Goal: Task Accomplishment & Management: Use online tool/utility

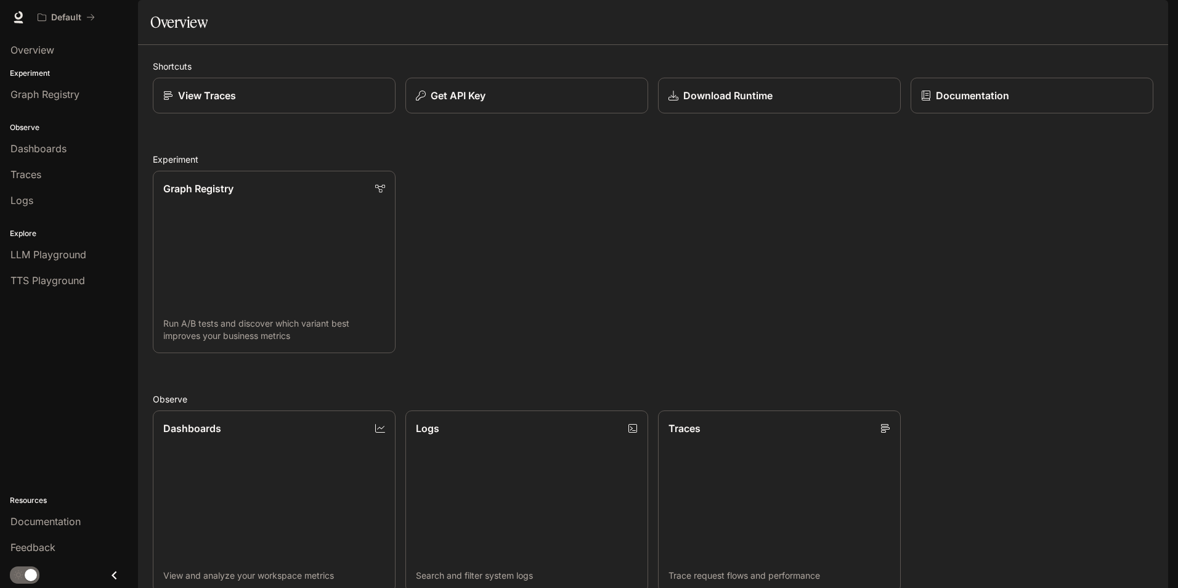
drag, startPoint x: 0, startPoint y: 0, endPoint x: 710, endPoint y: 175, distance: 731.0
click at [45, 49] on span "Overview" at bounding box center [32, 50] width 44 height 15
click at [66, 105] on link "Graph Registry" at bounding box center [69, 94] width 128 height 23
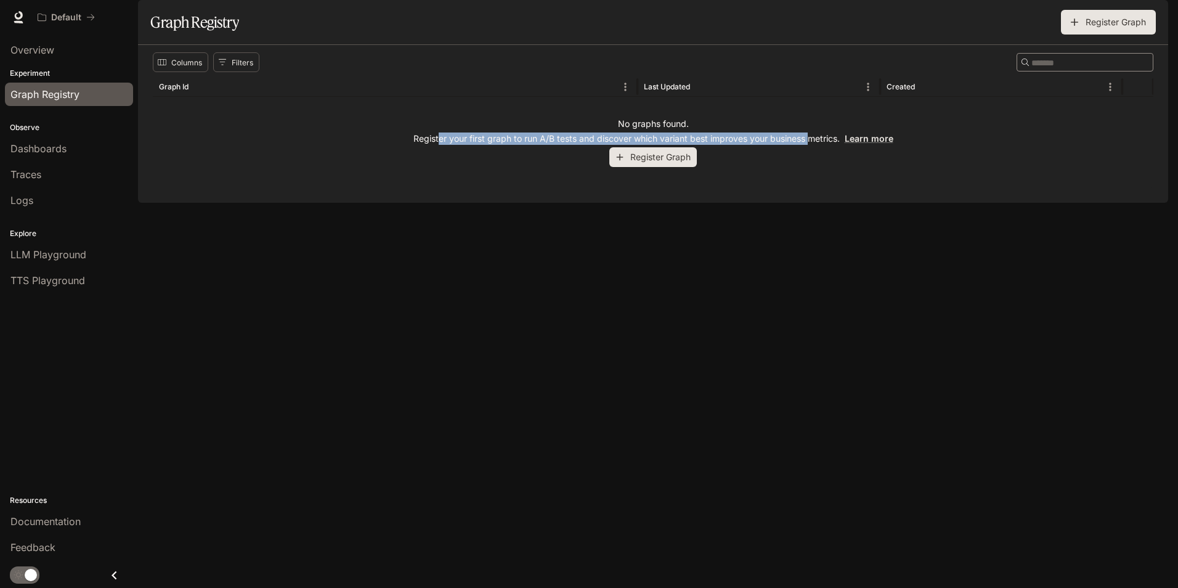
drag, startPoint x: 437, startPoint y: 173, endPoint x: 808, endPoint y: 179, distance: 371.6
click at [808, 179] on div "No graphs found. Register your first graph to run A/B tests and discover which …" at bounding box center [653, 142] width 1001 height 91
drag, startPoint x: 808, startPoint y: 179, endPoint x: 710, endPoint y: 255, distance: 124.7
click at [710, 203] on div "Columns Filters ​ Graph Id Last Updated Created No graphs found. Register your …" at bounding box center [653, 124] width 1030 height 158
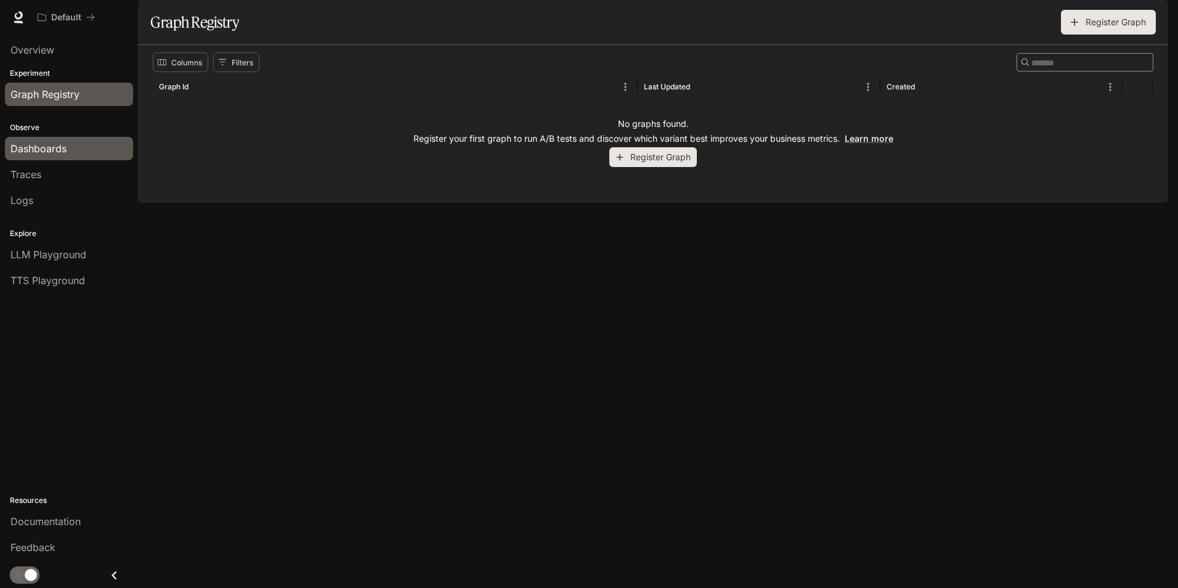
click at [52, 150] on span "Dashboards" at bounding box center [38, 148] width 56 height 15
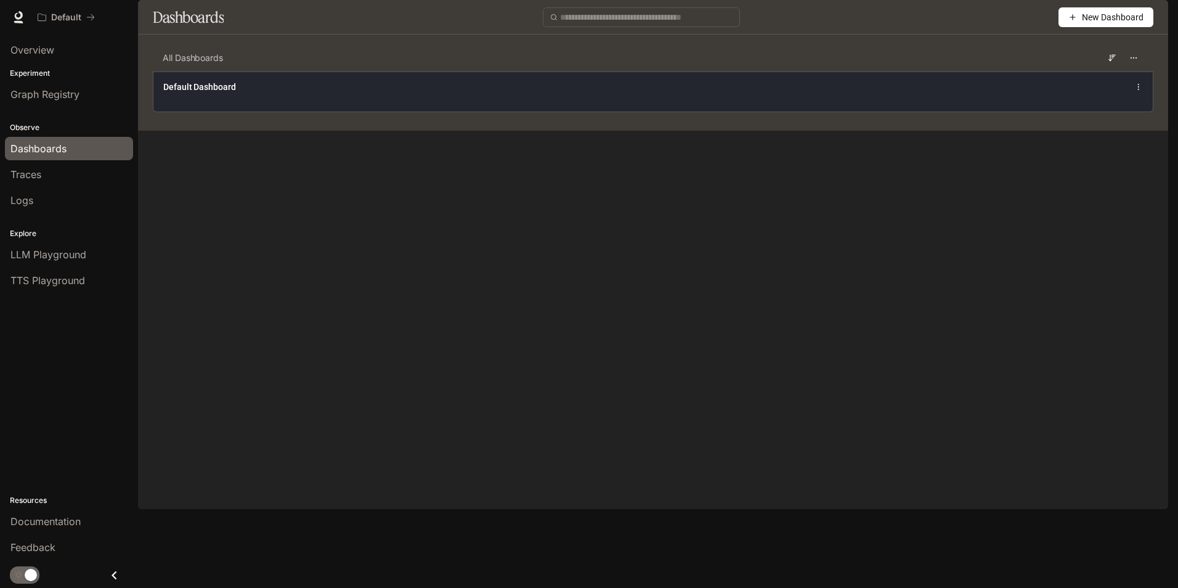
click at [199, 93] on span "Default Dashboard" at bounding box center [199, 87] width 73 height 12
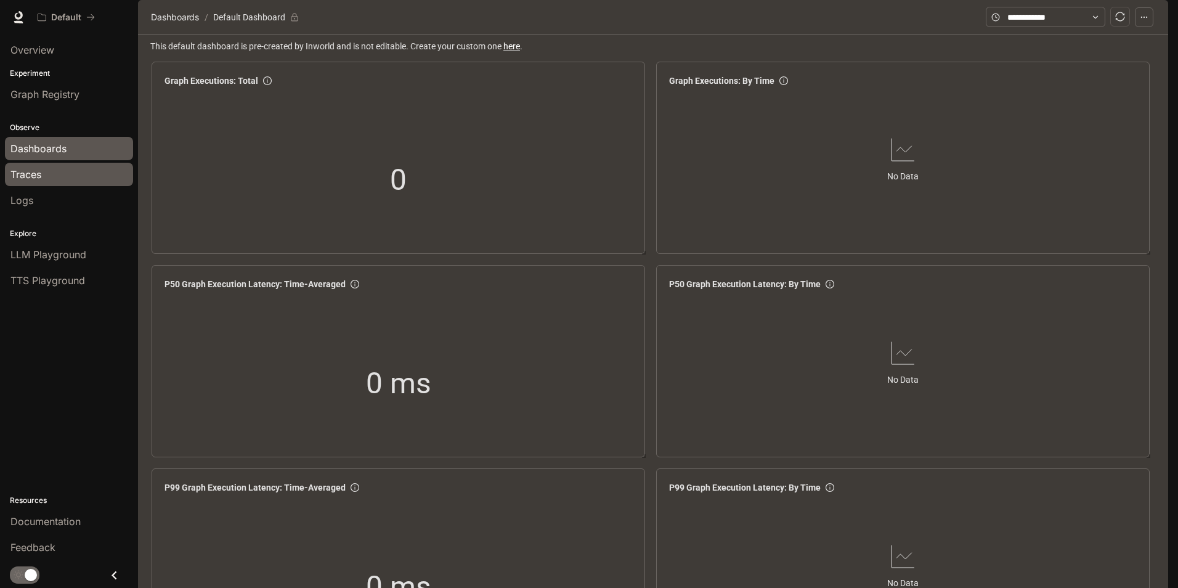
click at [57, 173] on div "Traces" at bounding box center [68, 174] width 117 height 15
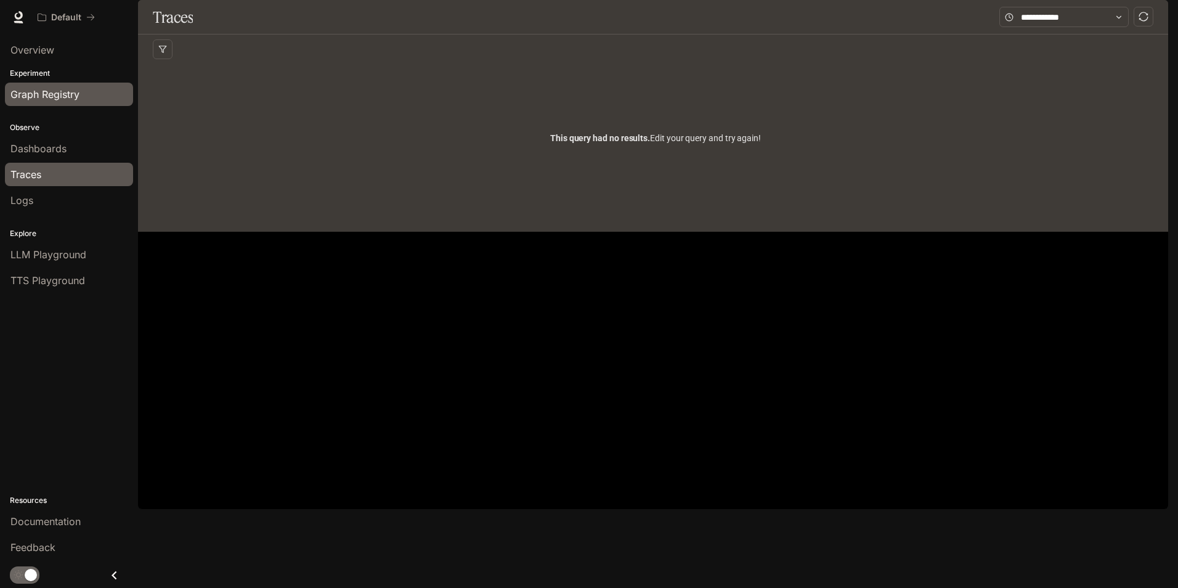
click at [36, 94] on span "Graph Registry" at bounding box center [44, 94] width 69 height 15
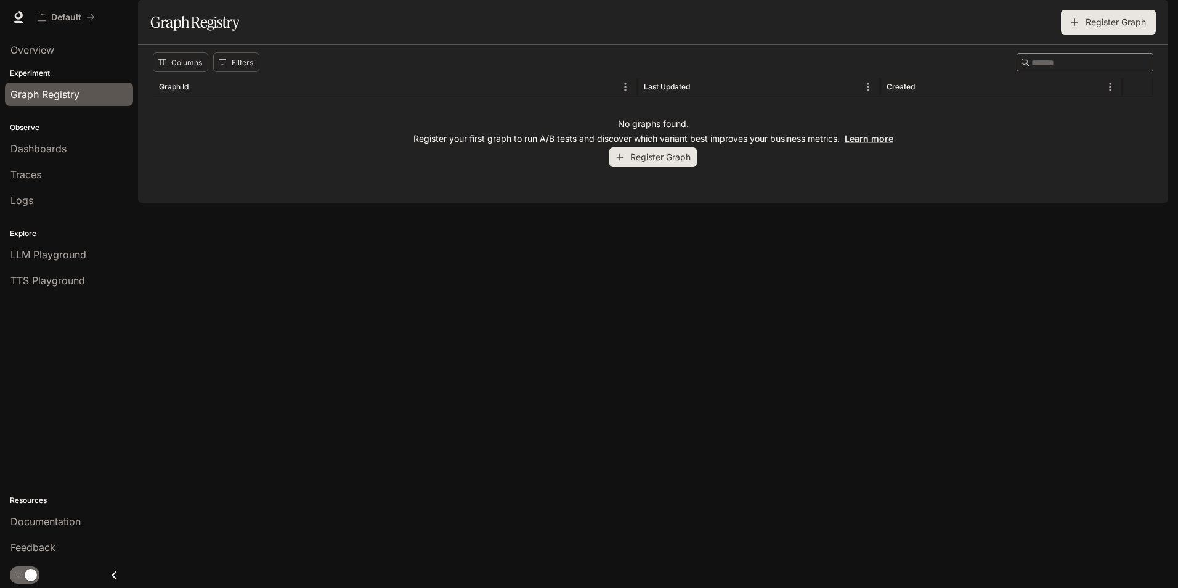
click at [631, 168] on button "Register Graph" at bounding box center [652, 157] width 87 height 20
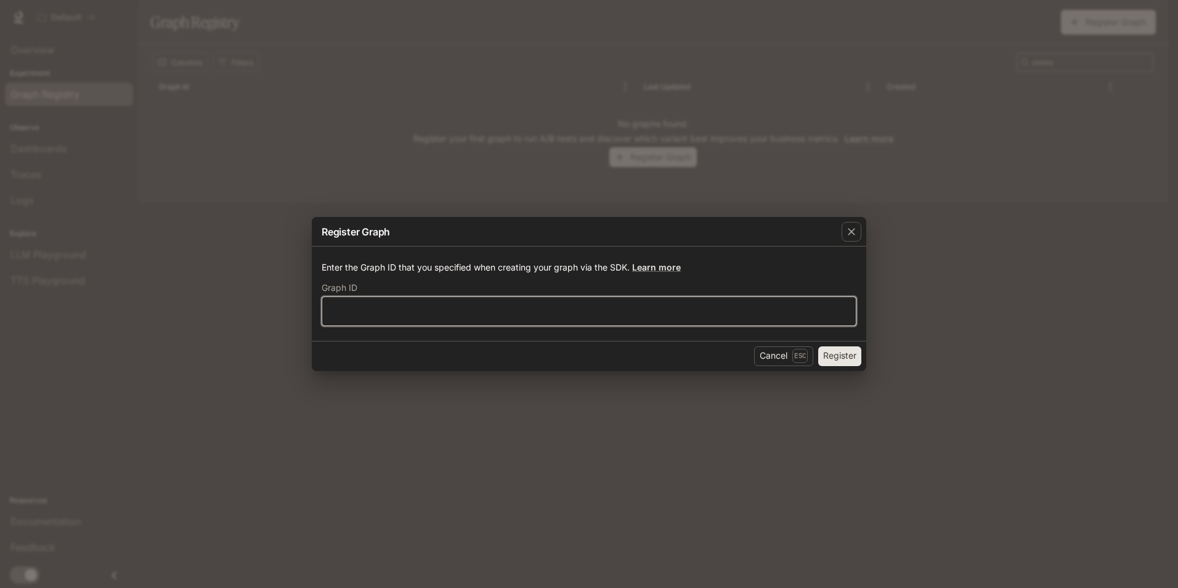
click at [329, 315] on input "text" at bounding box center [589, 310] width 534 height 12
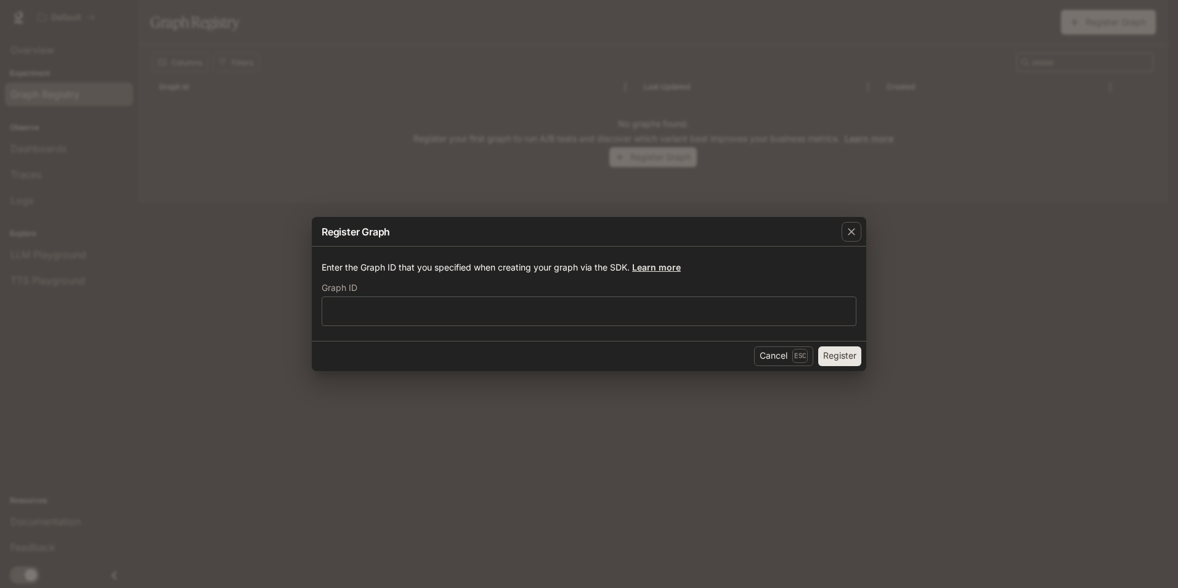
click at [646, 267] on link "Learn more" at bounding box center [656, 267] width 49 height 10
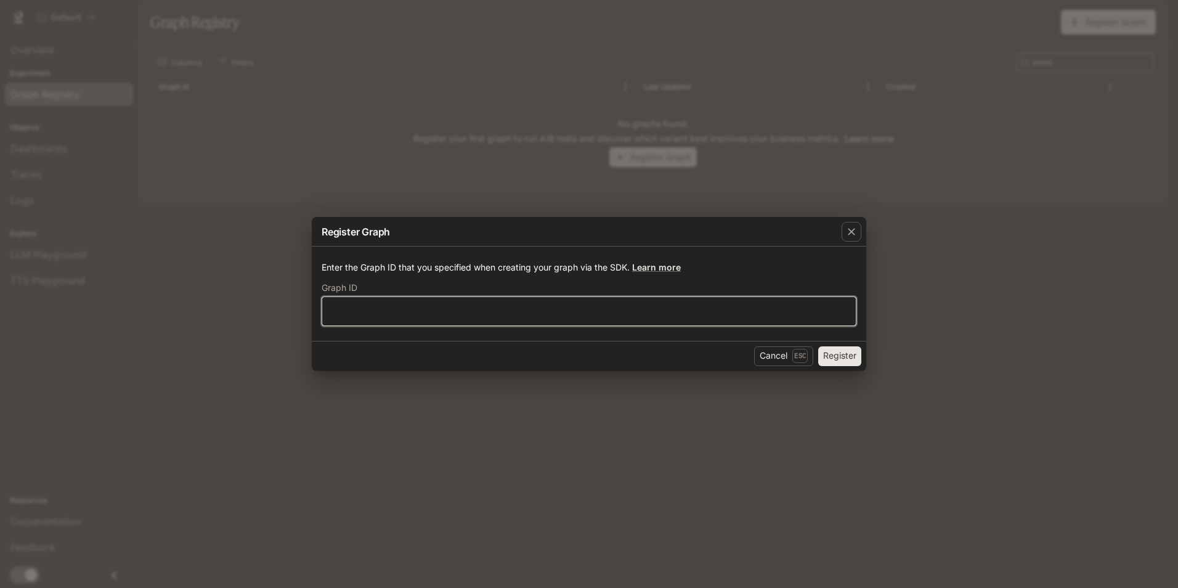
click at [360, 307] on input "text" at bounding box center [589, 310] width 534 height 12
click at [597, 299] on div "********* ​" at bounding box center [589, 311] width 535 height 30
click at [588, 309] on input "*********" at bounding box center [589, 310] width 534 height 12
type input "**********"
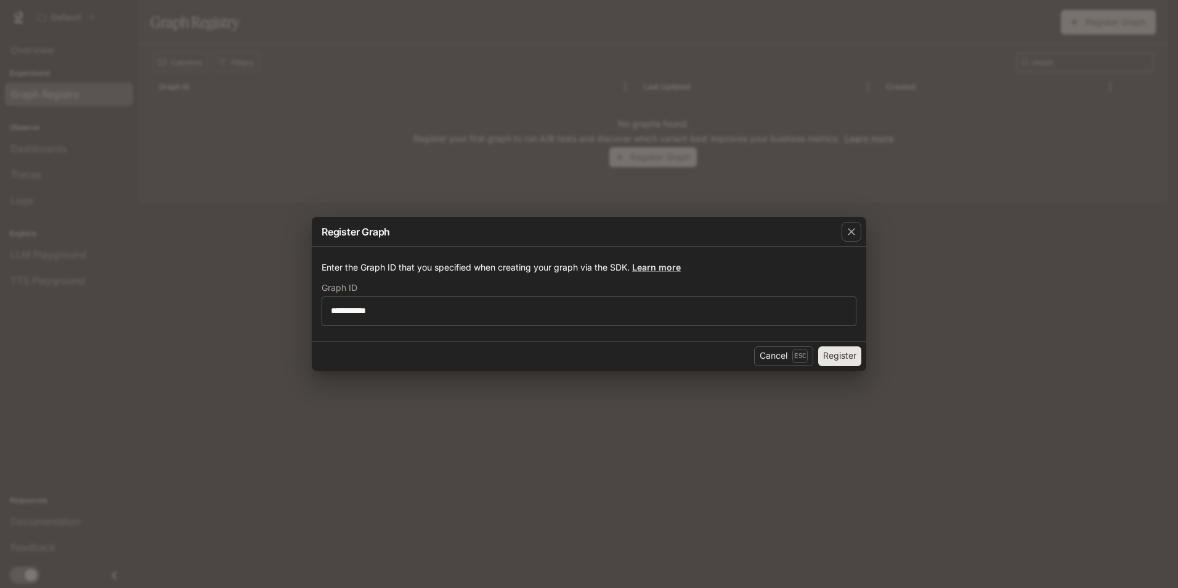
click at [837, 352] on button "Register" at bounding box center [839, 356] width 43 height 20
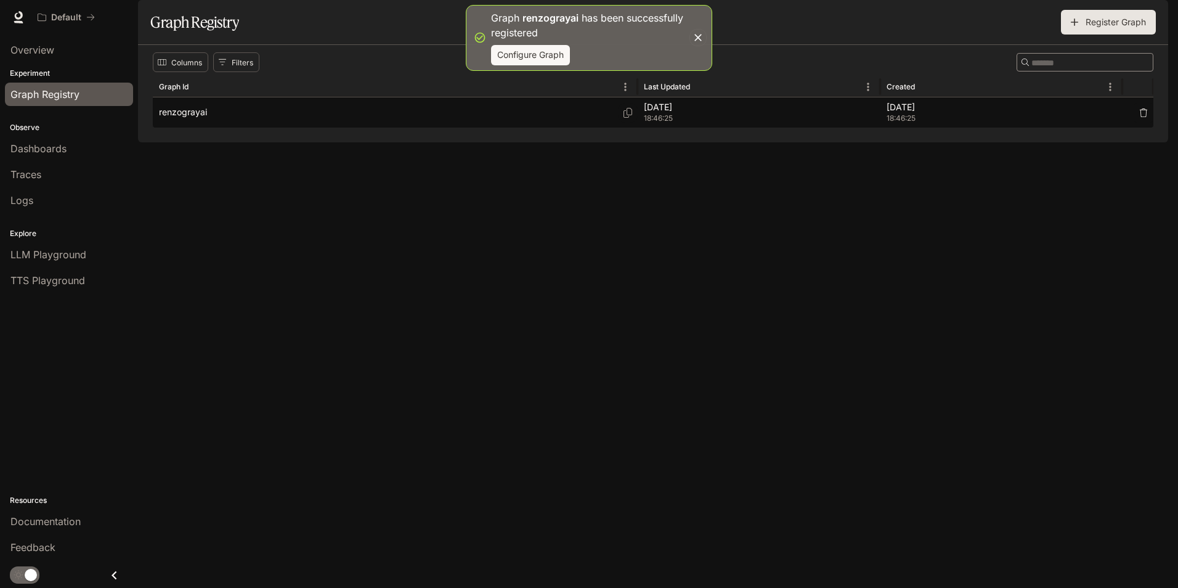
click at [481, 128] on div "renzograyai" at bounding box center [395, 112] width 473 height 30
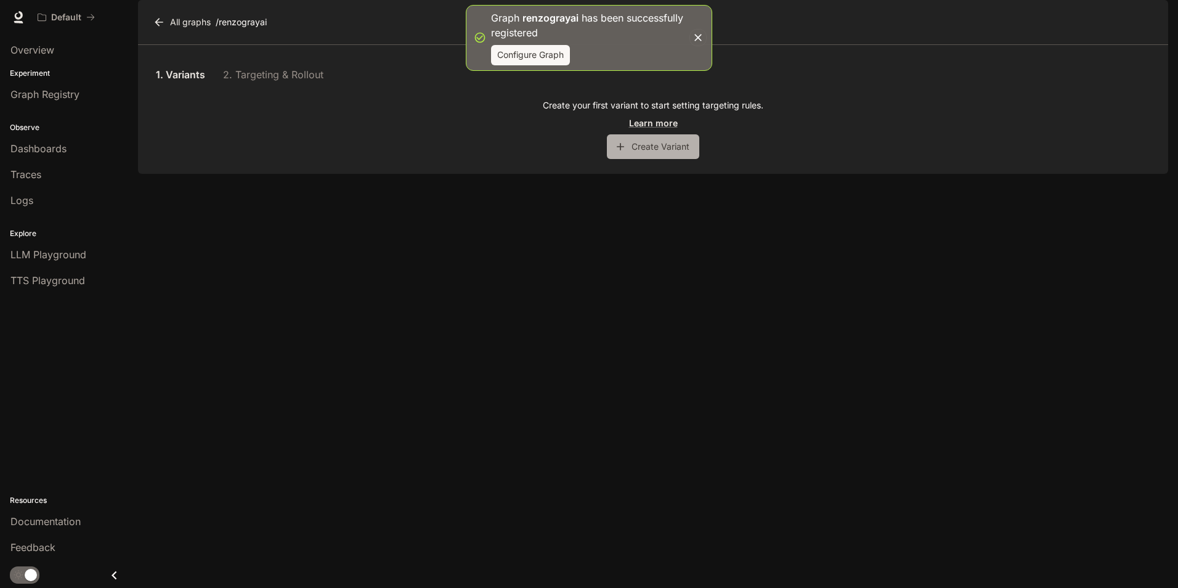
click at [634, 159] on button "Create Variant" at bounding box center [653, 146] width 92 height 25
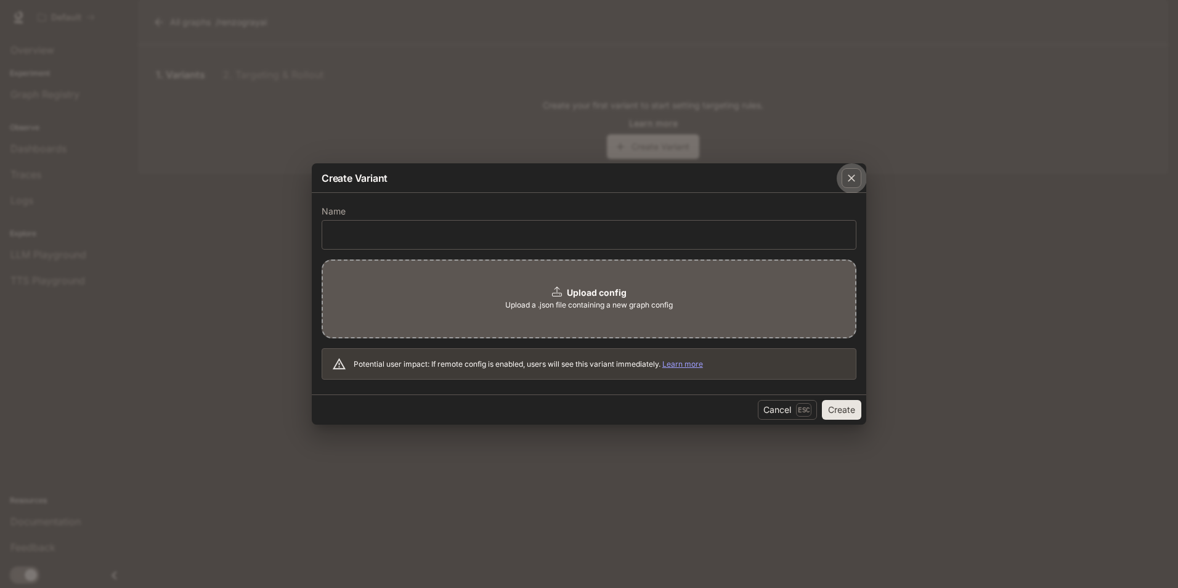
click at [838, 177] on button "button" at bounding box center [852, 178] width 30 height 30
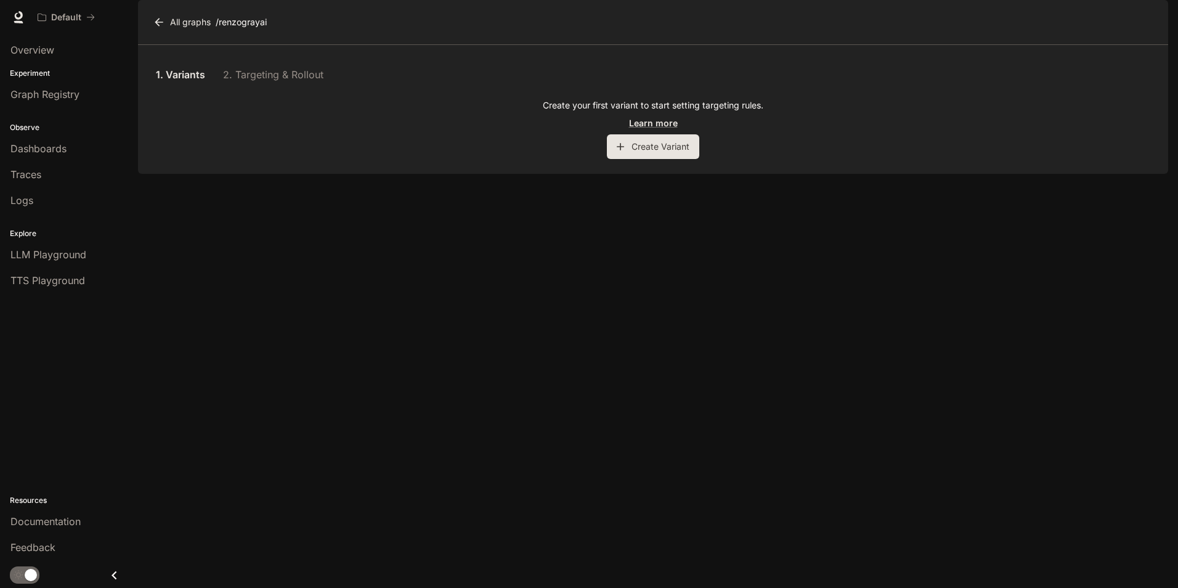
click at [261, 89] on div "1. Variants 2. Targeting & Rollout" at bounding box center [653, 75] width 1001 height 30
click at [275, 89] on div "1. Variants 2. Targeting & Rollout" at bounding box center [653, 75] width 1001 height 30
click at [647, 129] on link "Learn more" at bounding box center [653, 122] width 49 height 13
click at [642, 159] on button "Create Variant" at bounding box center [653, 146] width 92 height 25
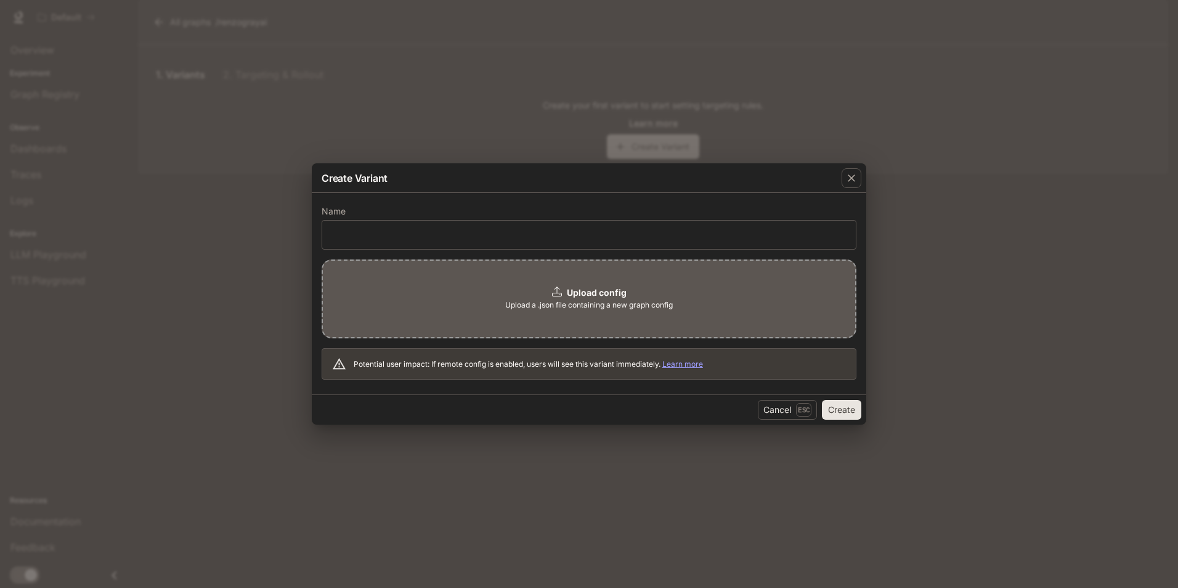
click at [582, 291] on b "Upload config" at bounding box center [597, 292] width 60 height 10
click at [789, 409] on button "Cancel Esc" at bounding box center [787, 410] width 59 height 20
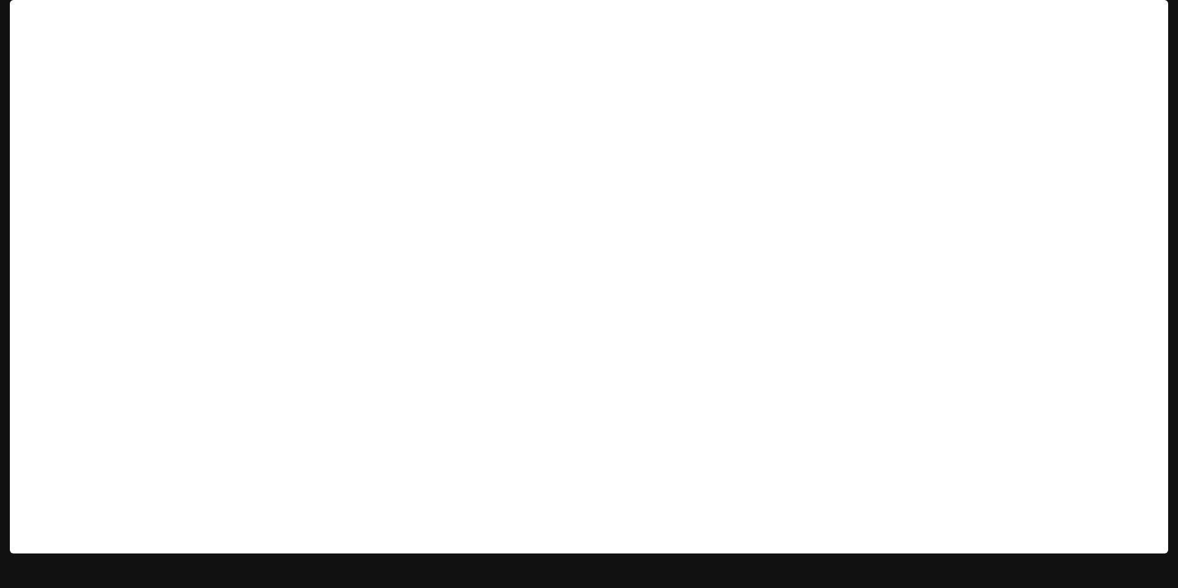
scroll to position [10, 0]
